Goal: Information Seeking & Learning: Learn about a topic

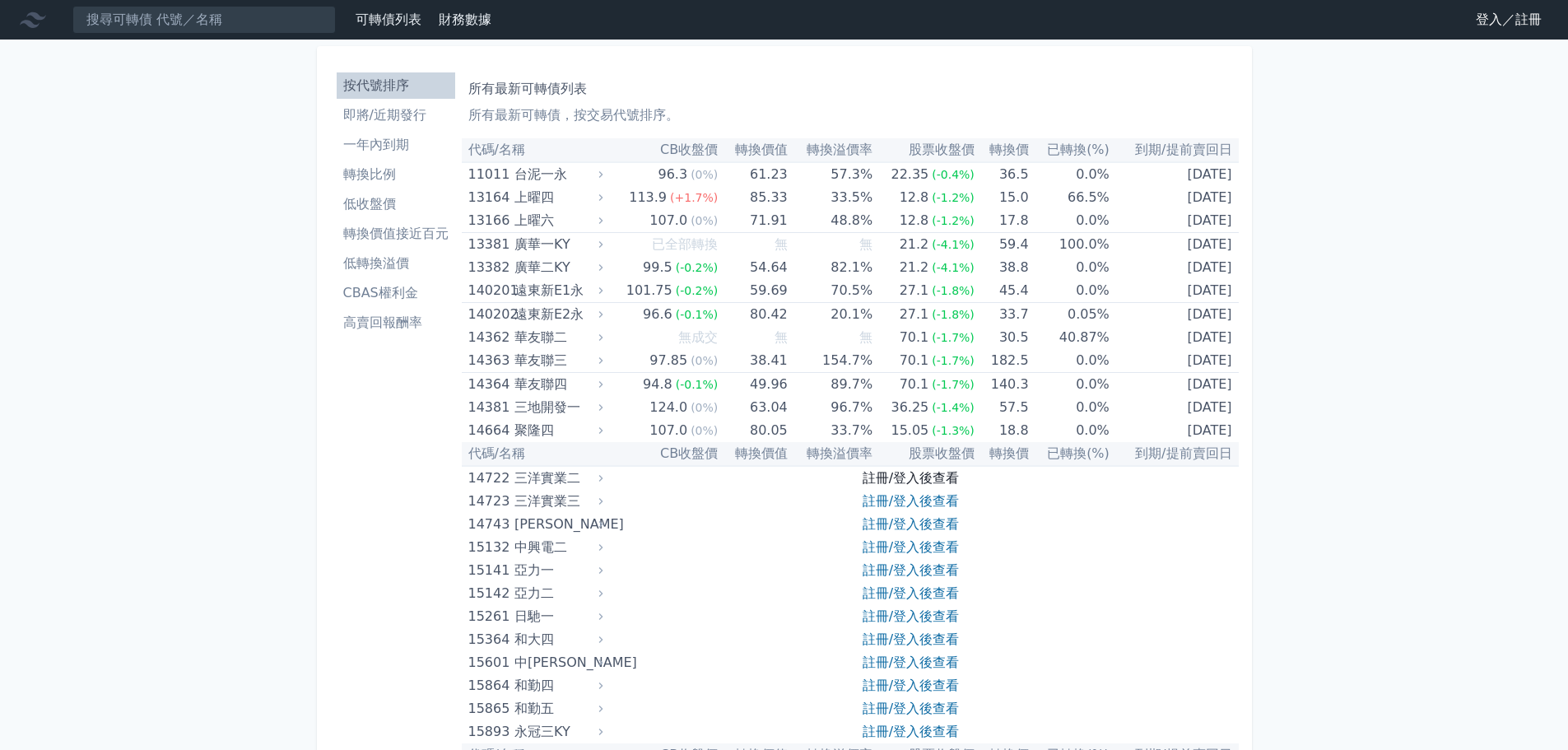
click at [934, 486] on link "註冊/登入後查看" at bounding box center [910, 478] width 96 height 15
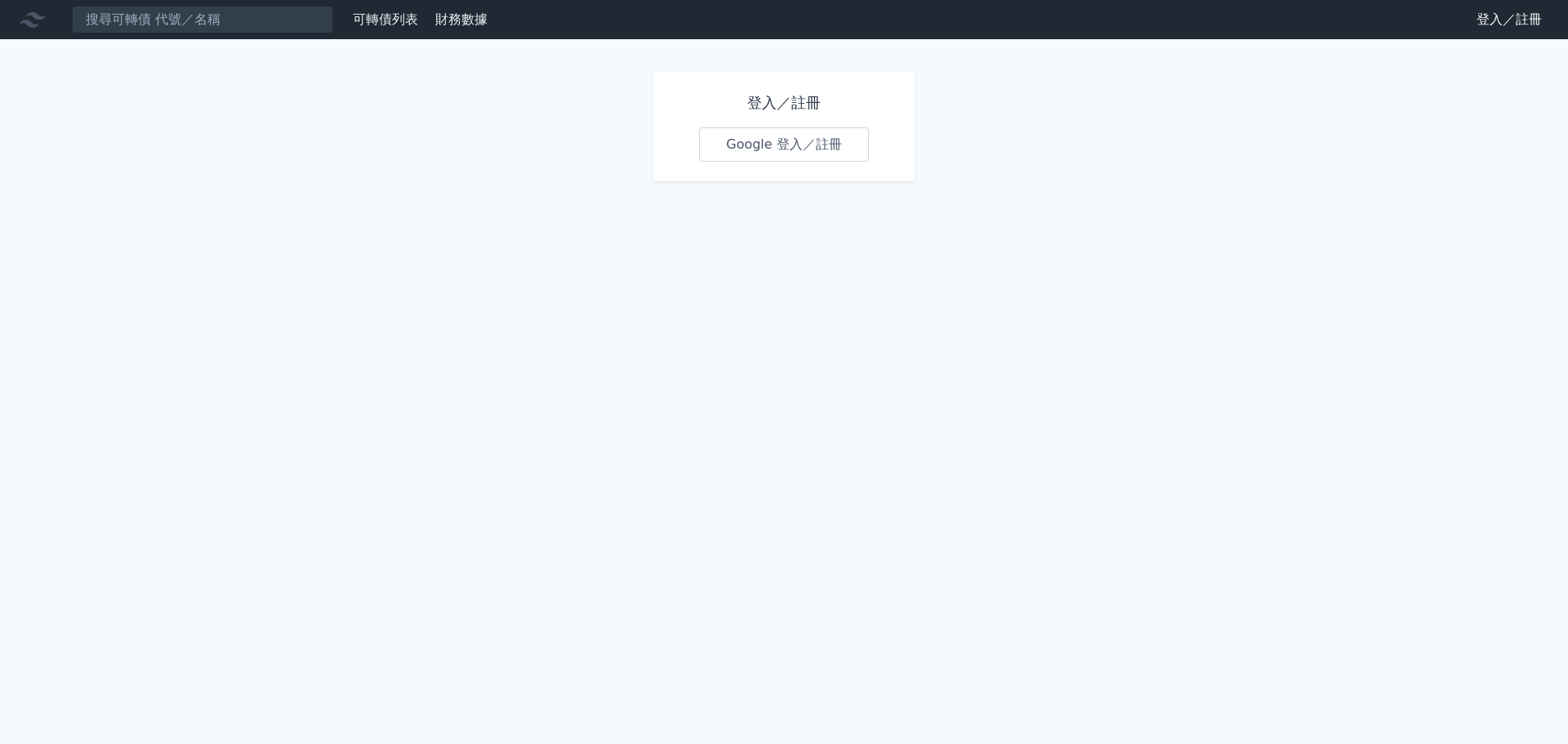
click at [811, 160] on link "Google 登入／註冊" at bounding box center [784, 145] width 170 height 34
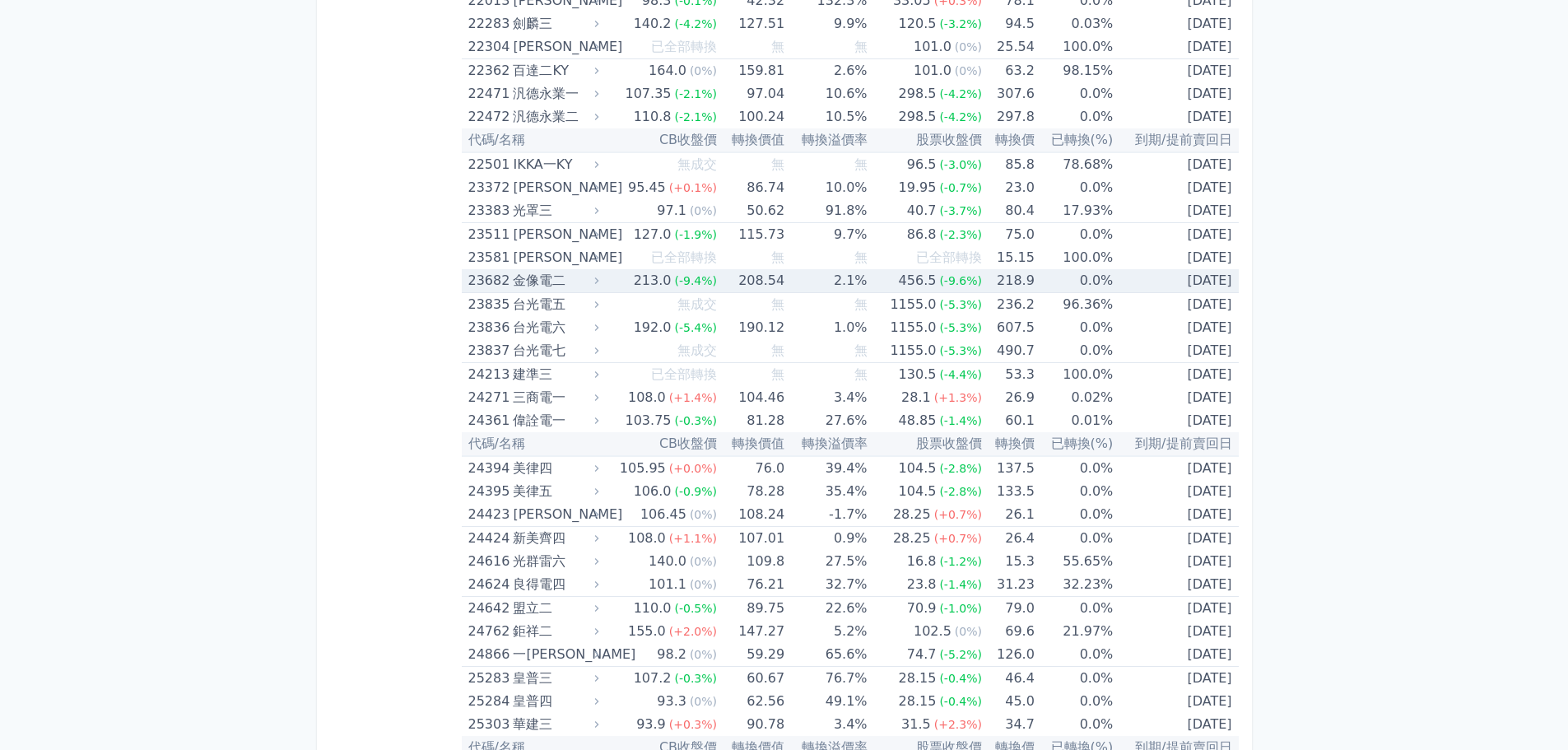
scroll to position [1317, 0]
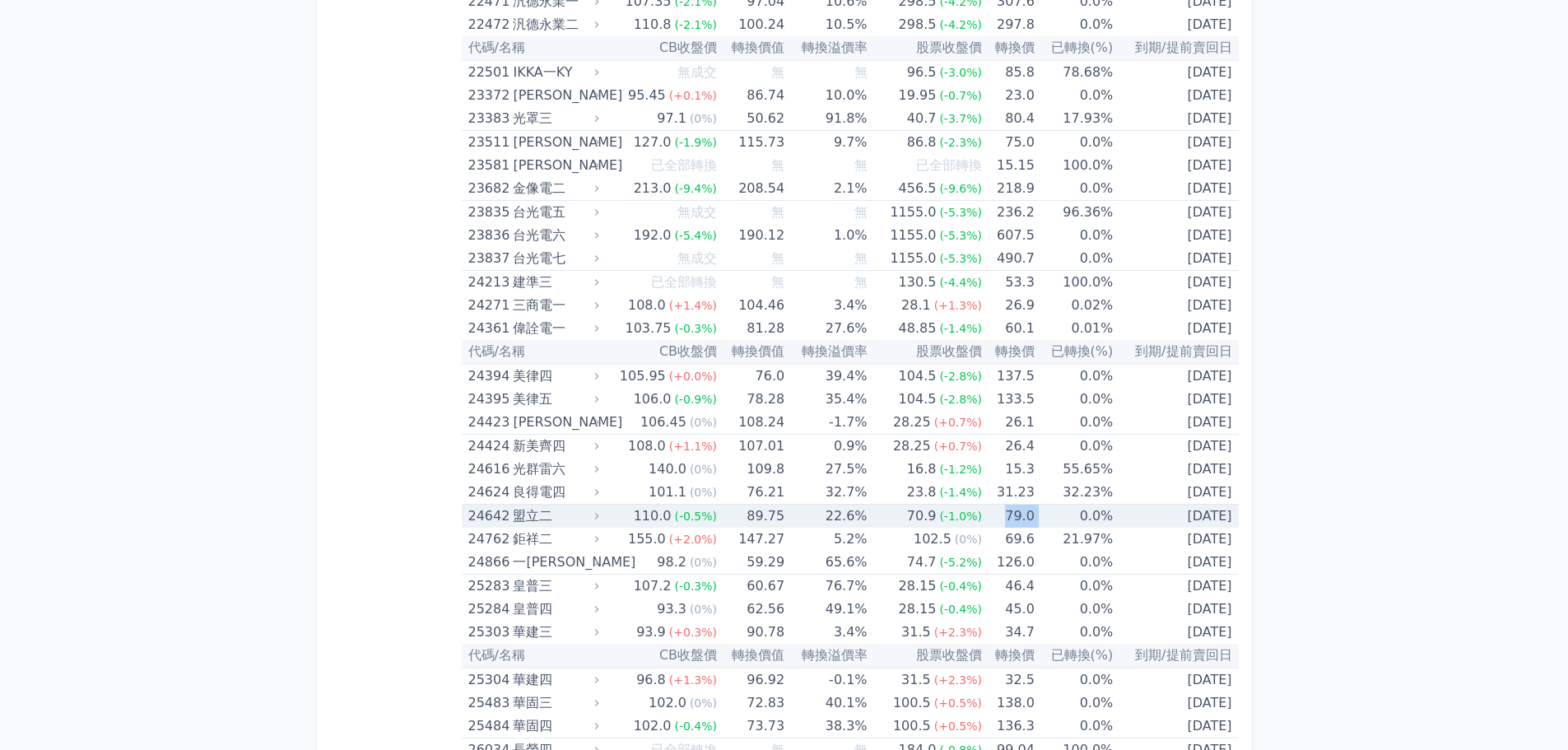
drag, startPoint x: 1035, startPoint y: 512, endPoint x: 1001, endPoint y: 513, distance: 34.0
click at [1001, 513] on tr "24642 盟立二 110.0 (-0.5%) 89.75 22.6% 70.9 (-1.0%) 79.0 0.0% [DATE]" at bounding box center [850, 517] width 777 height 24
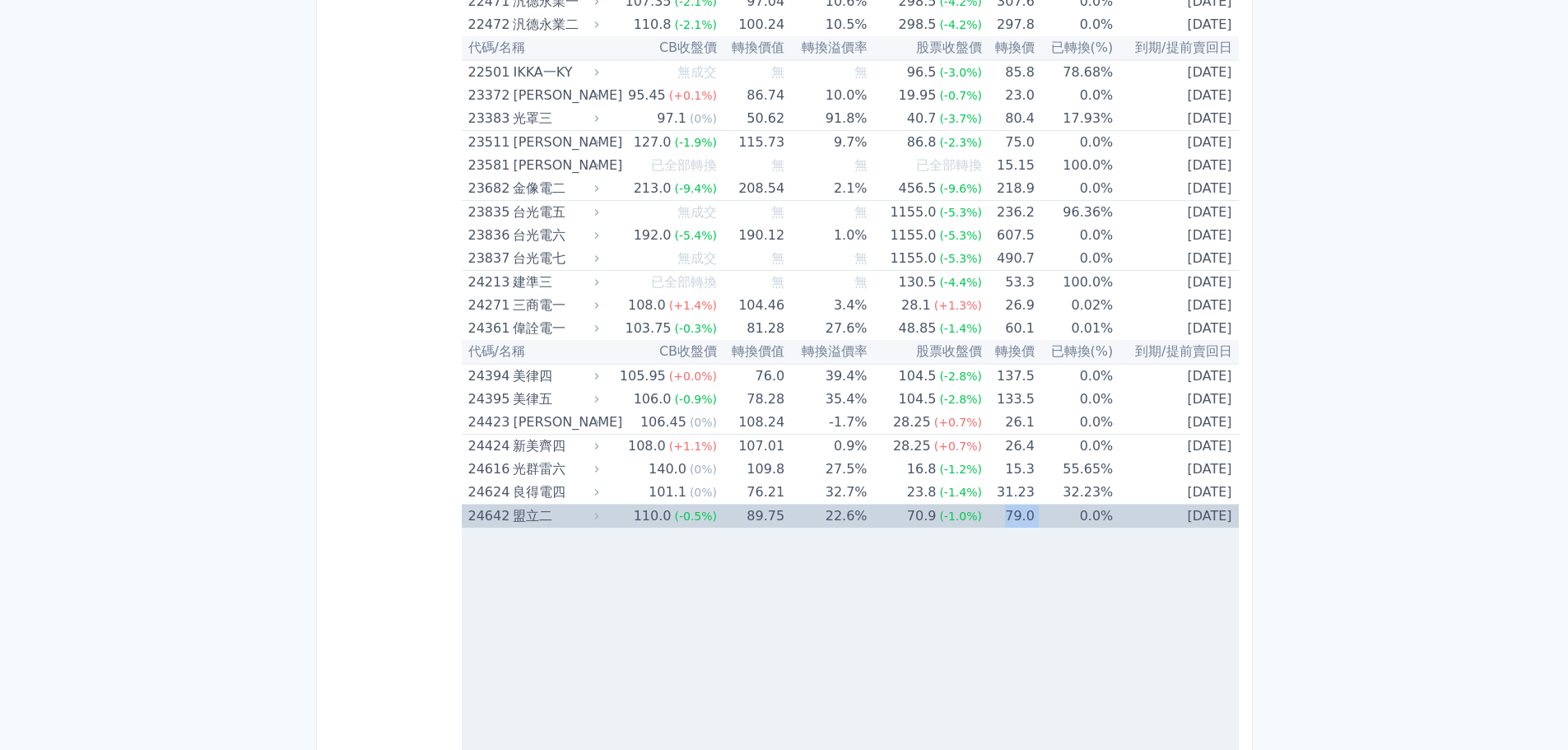
click at [1051, 519] on td "0.0%" at bounding box center [1073, 517] width 78 height 24
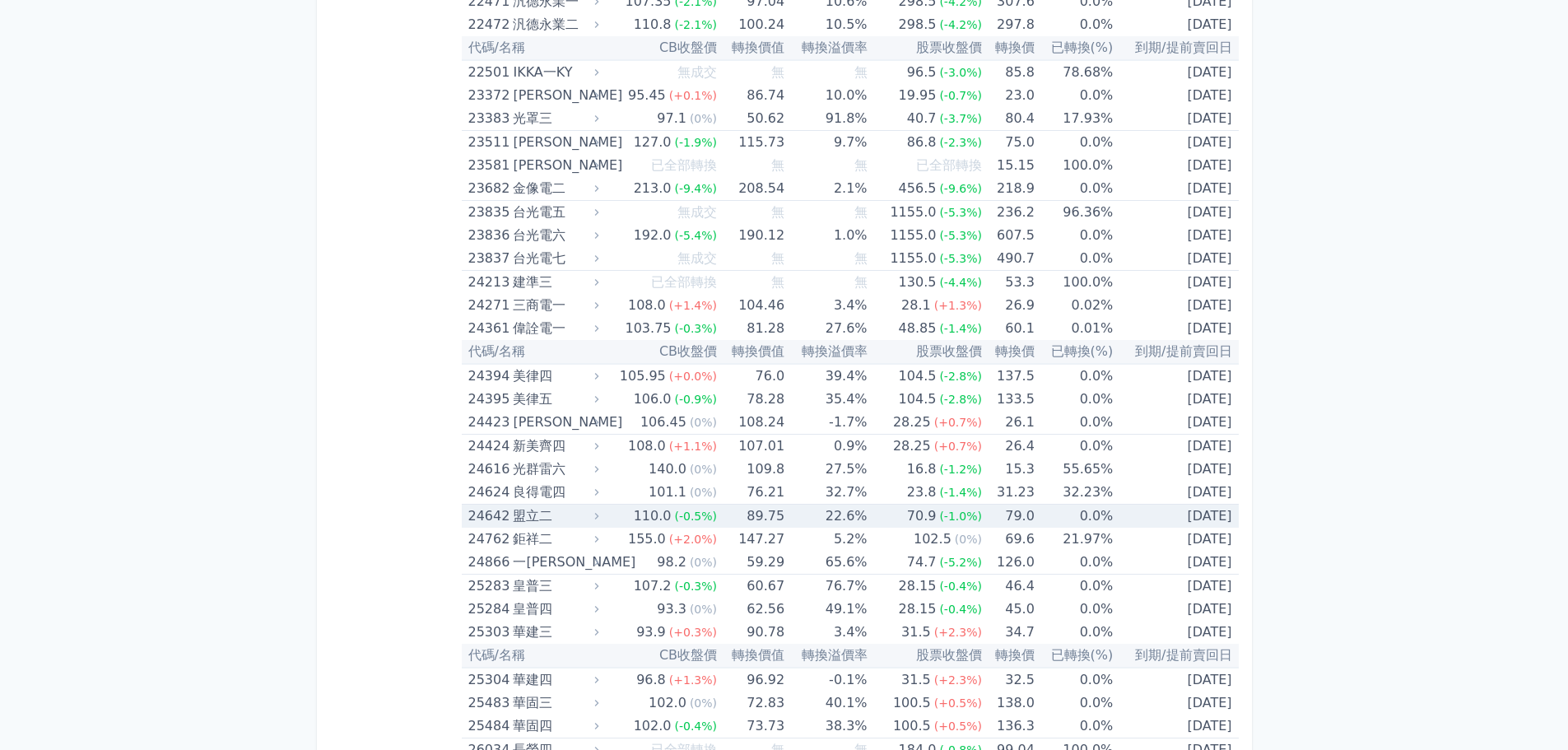
click at [599, 512] on icon at bounding box center [596, 516] width 11 height 11
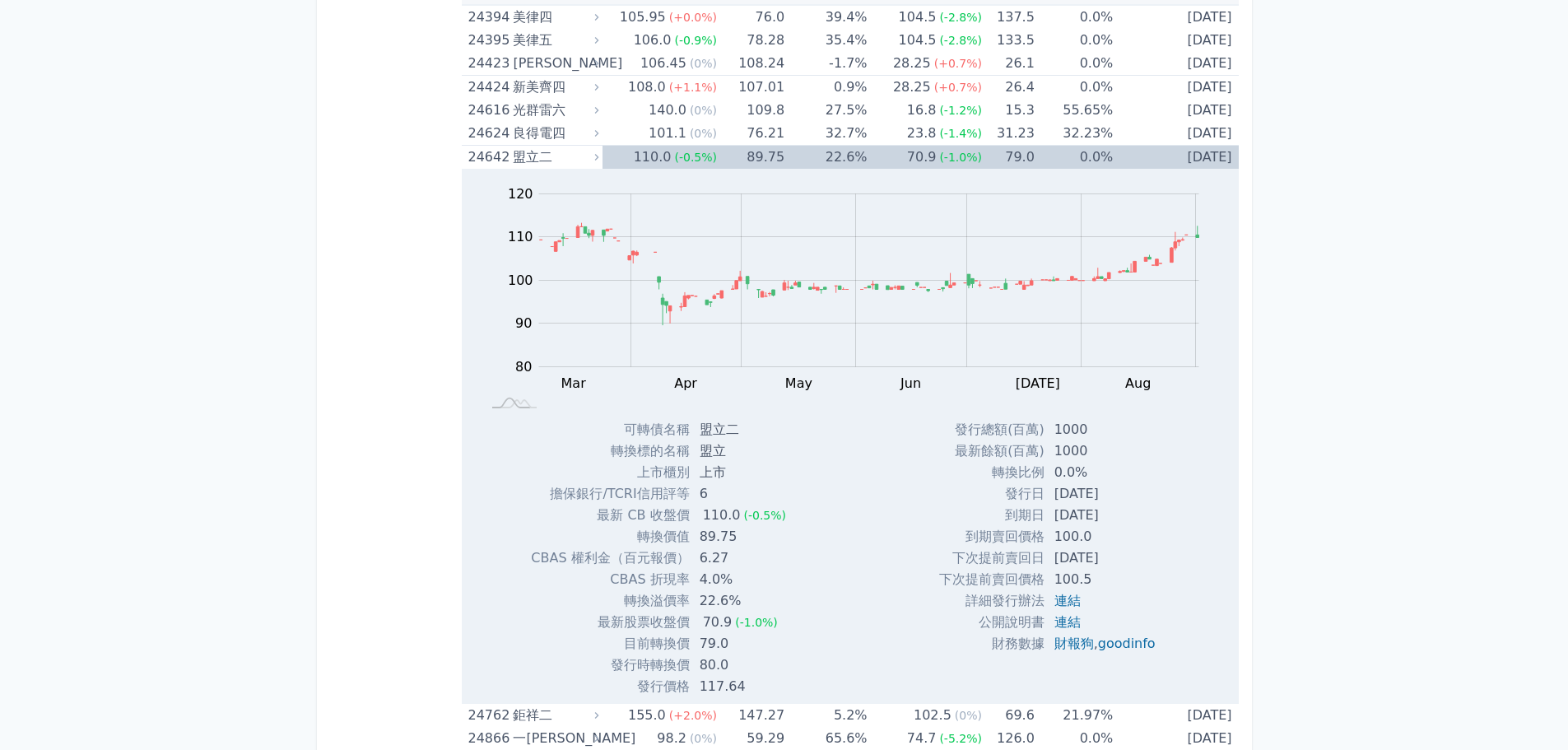
scroll to position [1647, 0]
